Goal: Use online tool/utility: Utilize a website feature to perform a specific function

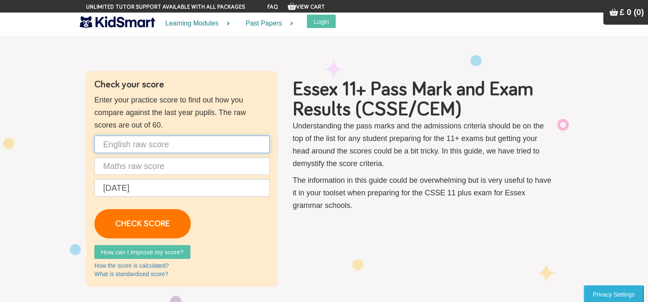
click at [149, 145] on input "text" at bounding box center [181, 144] width 175 height 18
type input "48"
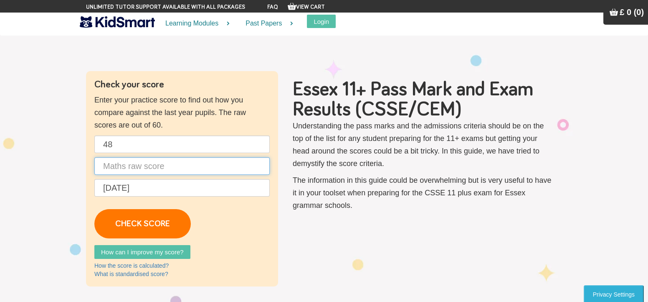
click at [122, 174] on input "text" at bounding box center [181, 166] width 175 height 18
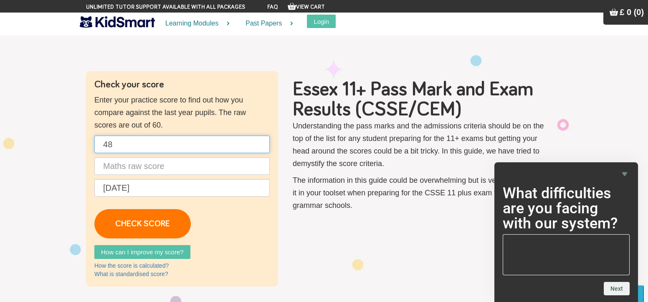
click at [150, 140] on input "48" at bounding box center [181, 144] width 175 height 18
click at [113, 160] on input "text" at bounding box center [181, 166] width 175 height 18
click at [122, 146] on input "text" at bounding box center [181, 144] width 175 height 18
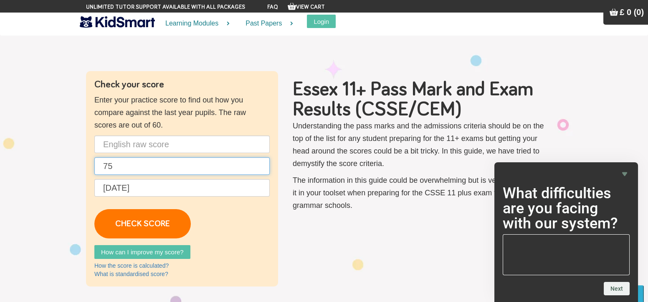
click at [133, 170] on input "75" at bounding box center [181, 166] width 175 height 18
type input "7"
type input "45"
click at [138, 142] on input "text" at bounding box center [181, 144] width 175 height 18
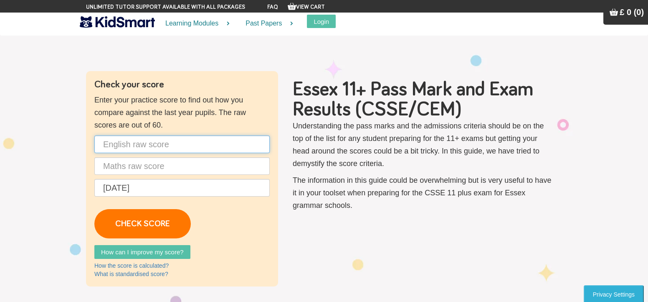
click at [143, 147] on input "text" at bounding box center [181, 144] width 175 height 18
type input "38"
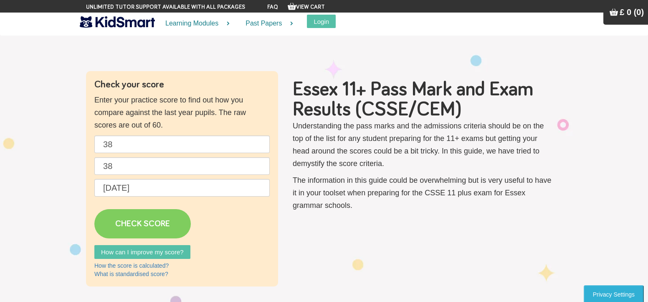
click at [139, 232] on link "CHECK SCORE" at bounding box center [142, 223] width 97 height 29
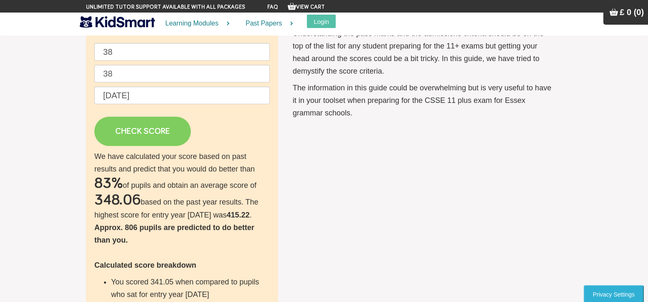
scroll to position [93, 0]
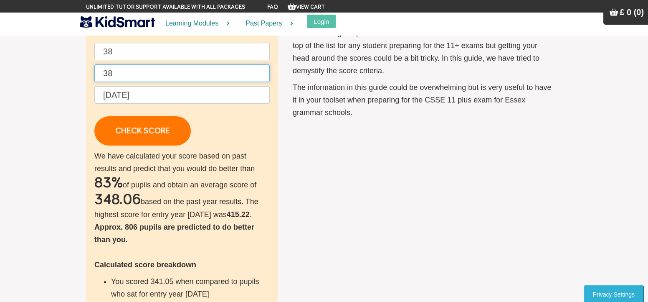
click at [134, 74] on input "38" at bounding box center [181, 73] width 175 height 18
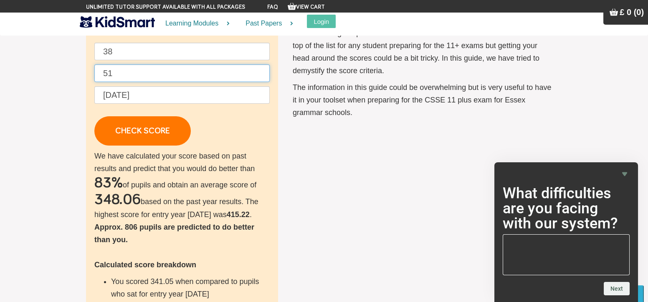
type input "51"
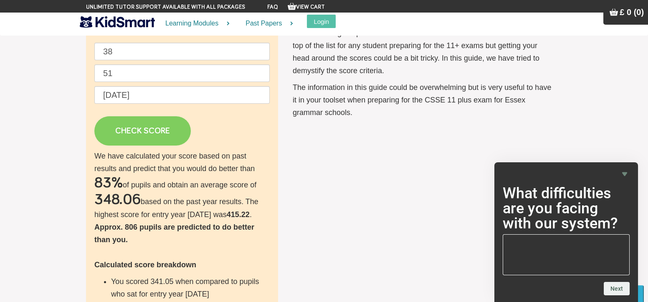
click at [147, 123] on link "CHECK SCORE" at bounding box center [142, 130] width 97 height 29
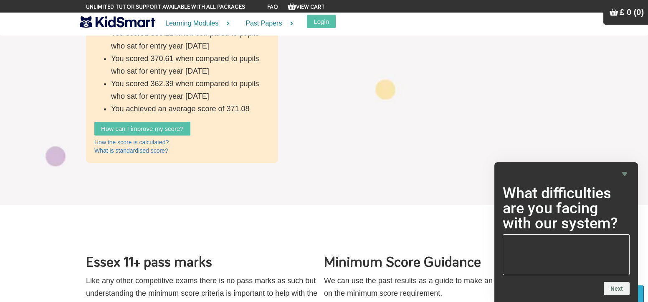
scroll to position [366, 0]
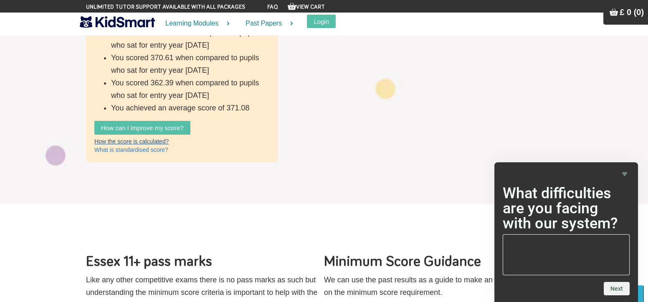
click at [159, 140] on link "How the score is calculated?" at bounding box center [131, 141] width 74 height 7
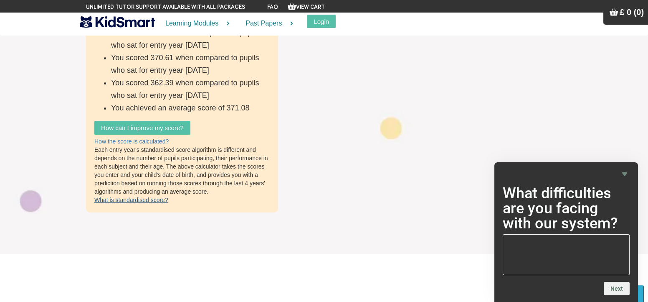
click at [144, 199] on link "What is standardised score?" at bounding box center [131, 199] width 74 height 7
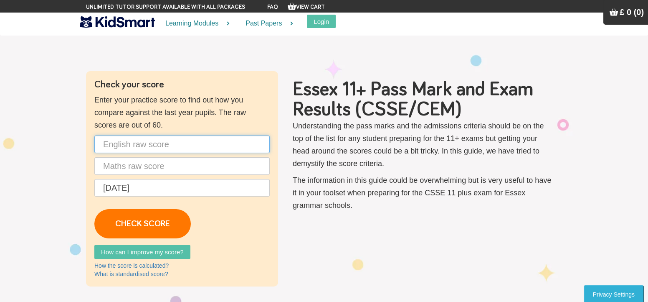
click at [202, 148] on input "text" at bounding box center [181, 144] width 175 height 18
type input "38"
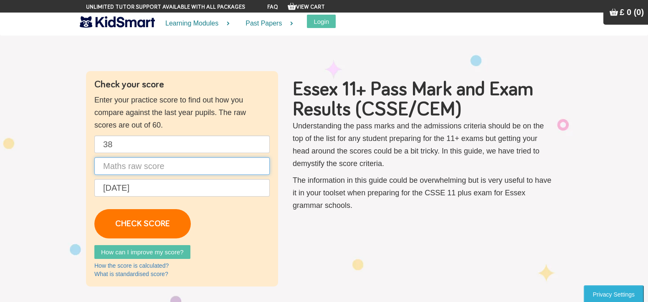
type input "4"
type input "51"
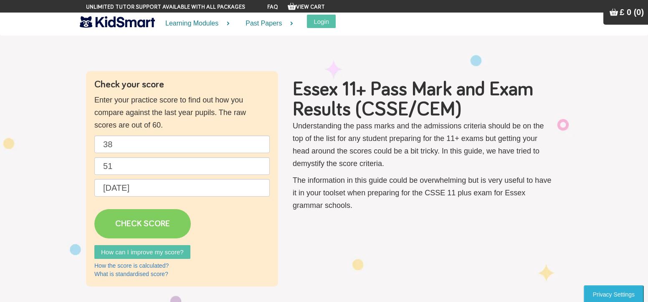
click at [177, 218] on link "CHECK SCORE" at bounding box center [142, 223] width 97 height 29
